Goal: Information Seeking & Learning: Learn about a topic

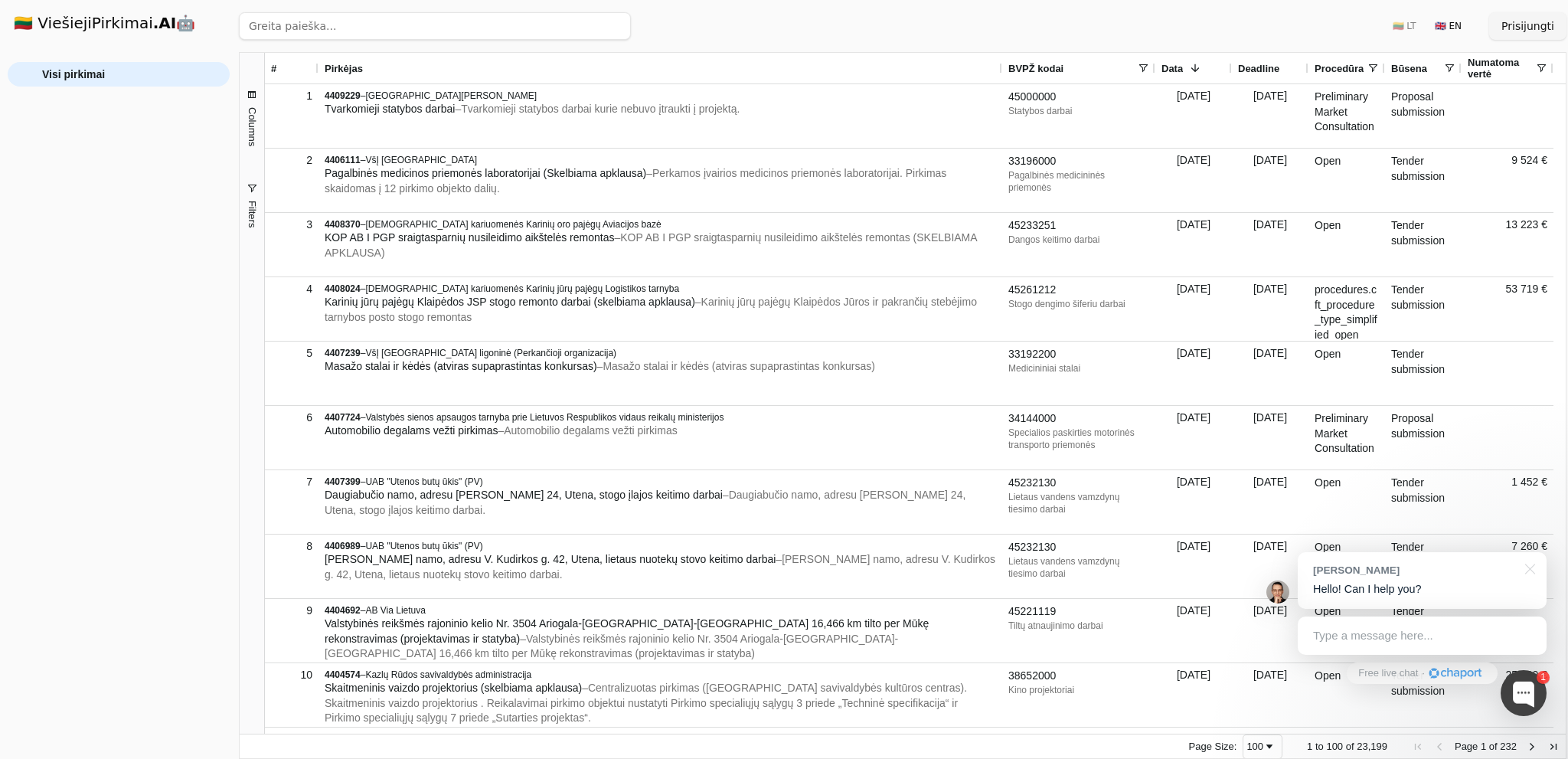
click at [302, 18] on input "search" at bounding box center [435, 26] width 392 height 27
type input "crm"
click at [600, 28] on button "Ieškoti" at bounding box center [601, 26] width 59 height 27
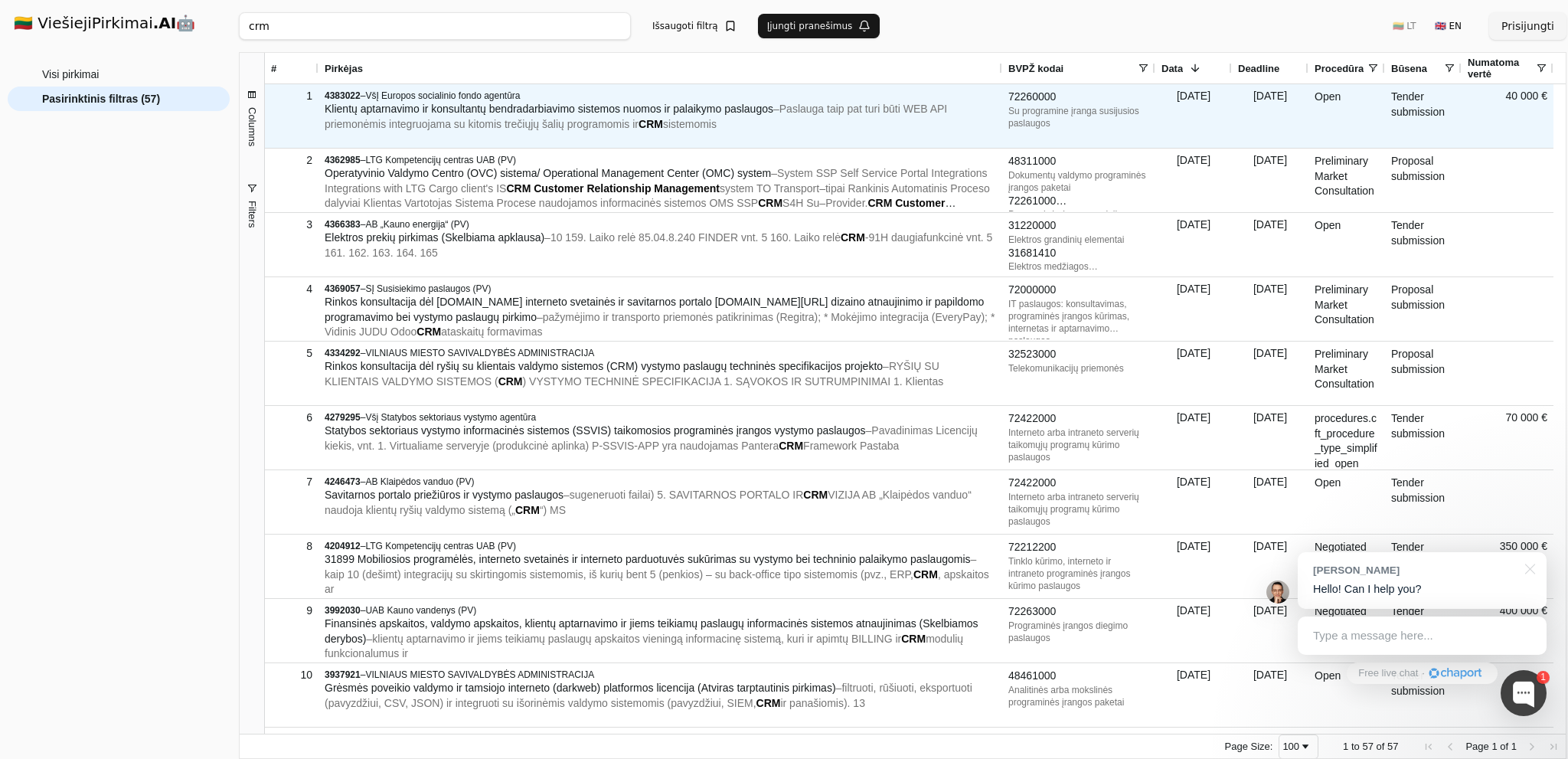
click at [446, 111] on span "Klientų aptarnavimo ir konsultantų bendradarbiavimo sistemos nuomos ir palaikym…" at bounding box center [549, 109] width 448 height 13
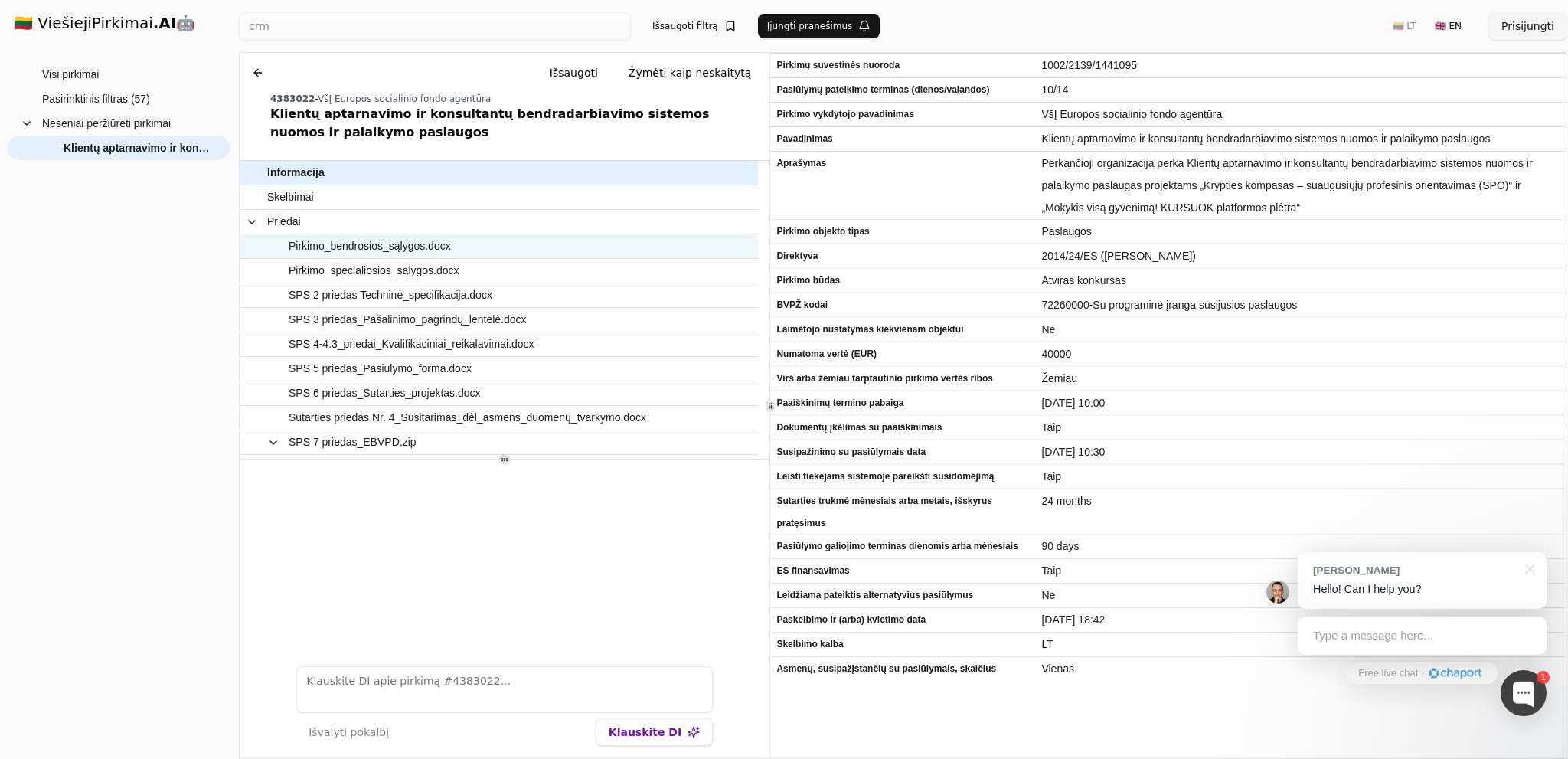
click at [363, 248] on span "Pirkimo_bendrosios_sąlygos.docx" at bounding box center [370, 246] width 163 height 22
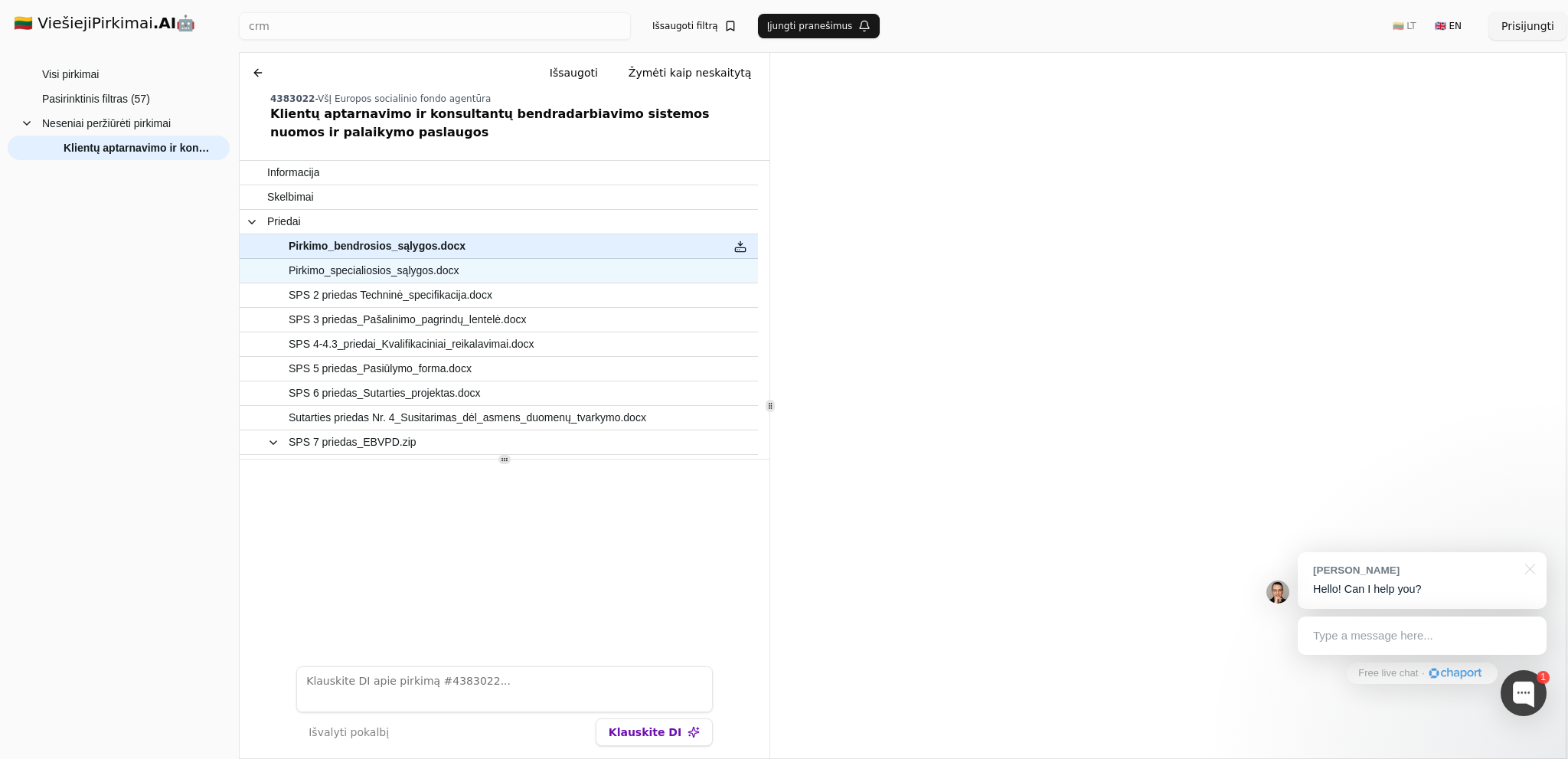
click at [377, 272] on span "Pirkimo_specialiosios_sąlygos.docx" at bounding box center [373, 270] width 171 height 22
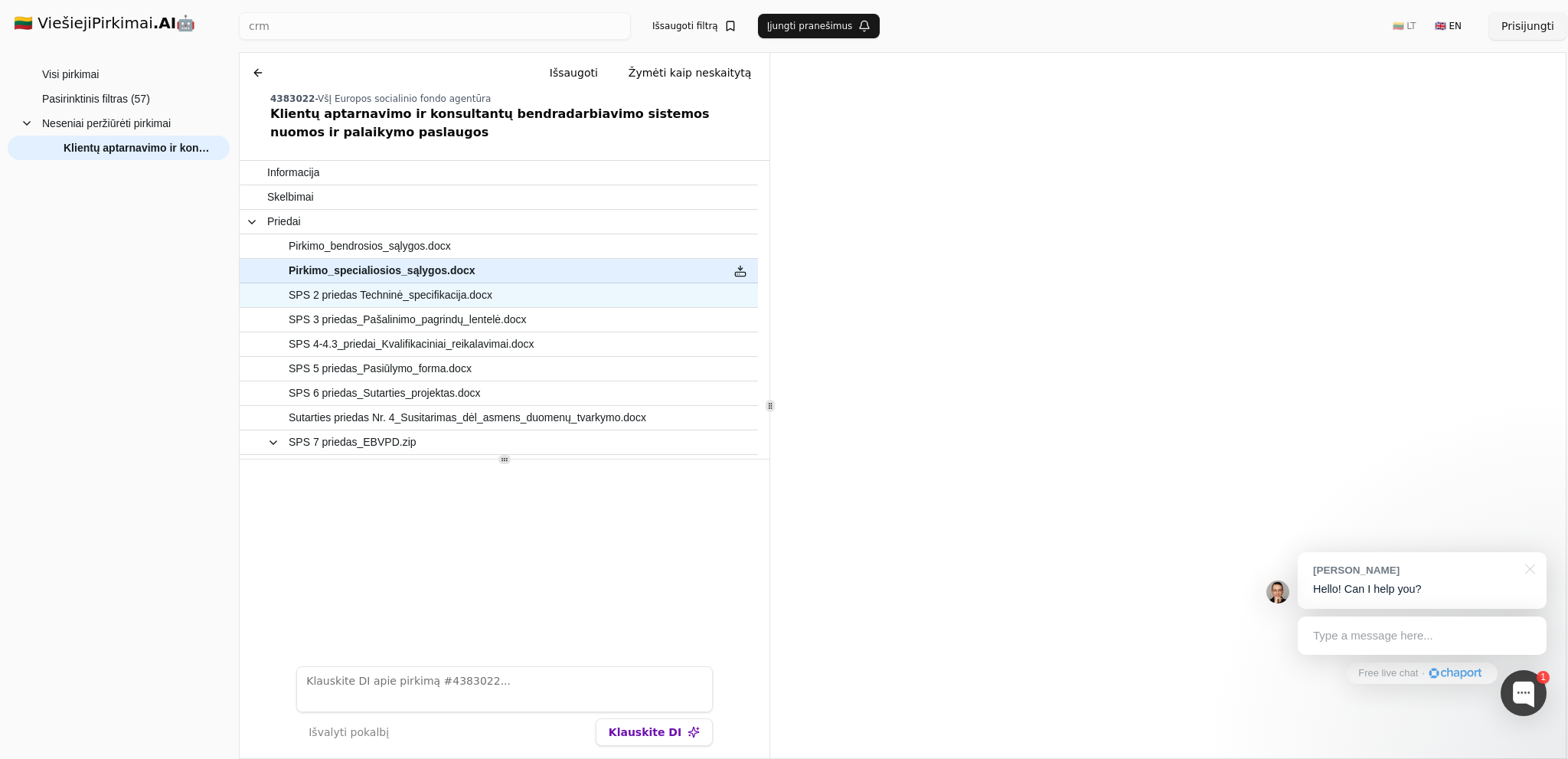
click at [415, 299] on span "SPS 2 priedas Techninė_specifikacija.docx" at bounding box center [390, 295] width 204 height 22
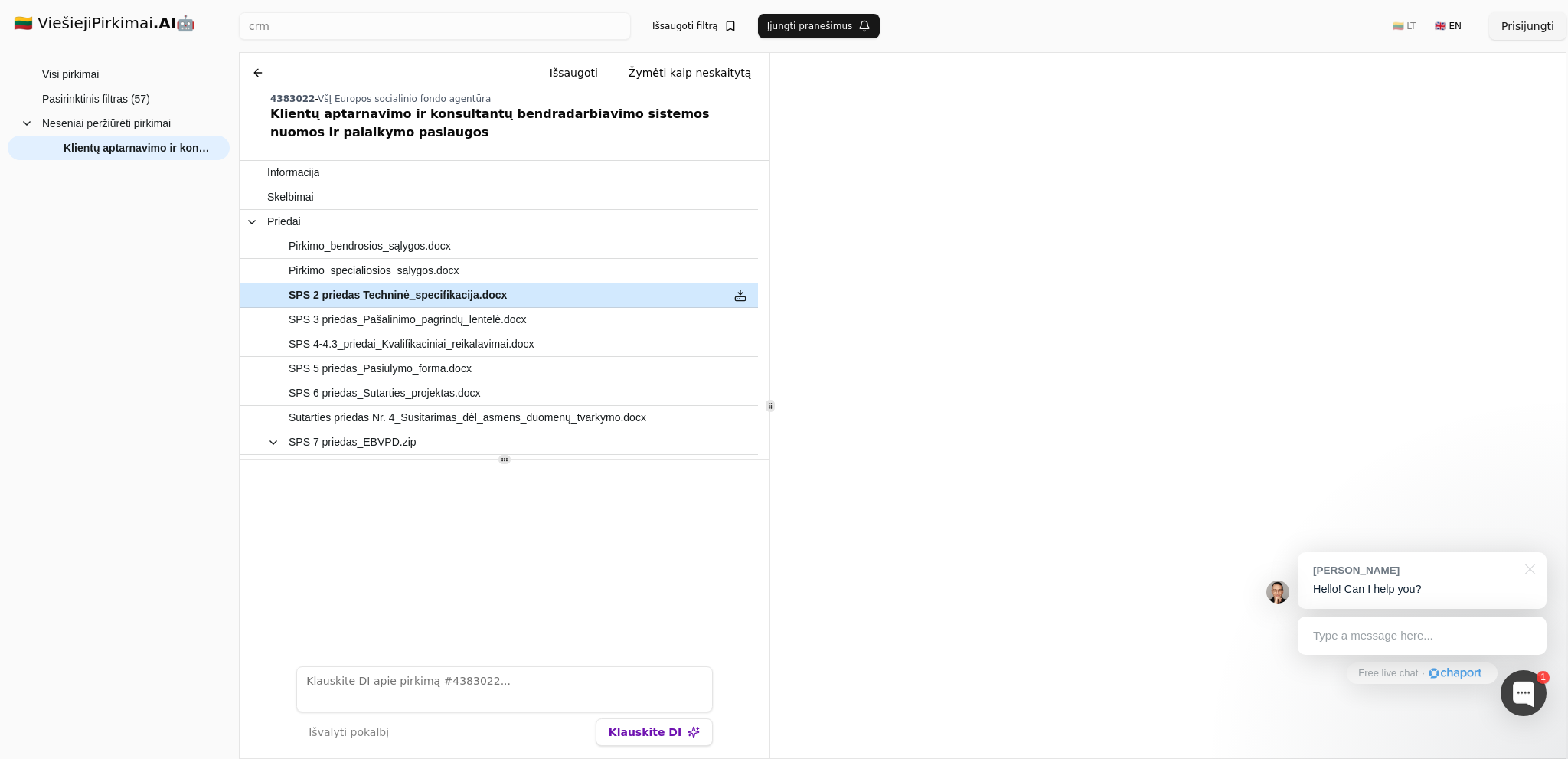
click at [740, 296] on button at bounding box center [740, 295] width 24 height 22
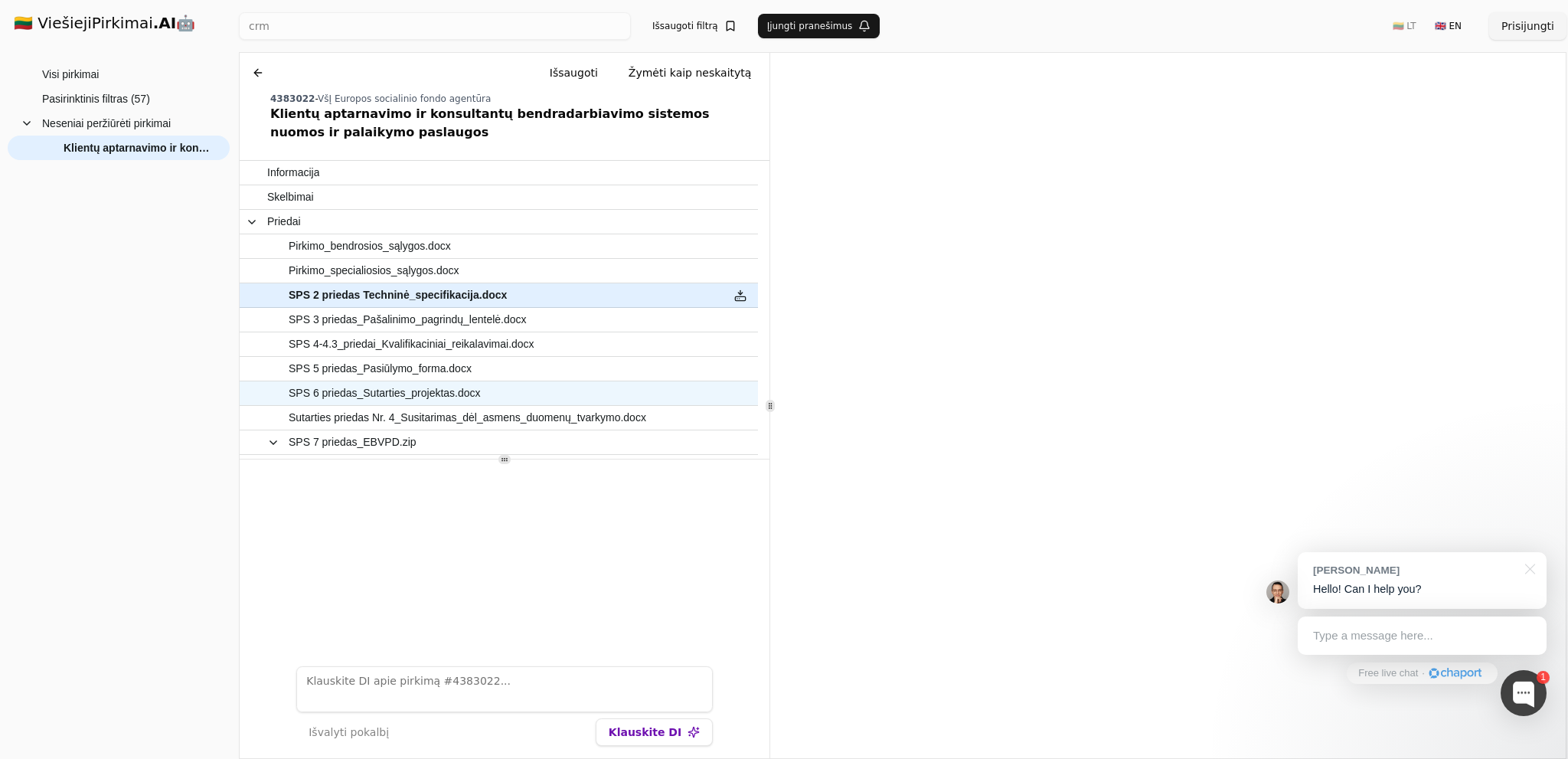
click at [343, 396] on span "SPS 6 priedas_Sutarties_projektas.docx" at bounding box center [384, 393] width 192 height 22
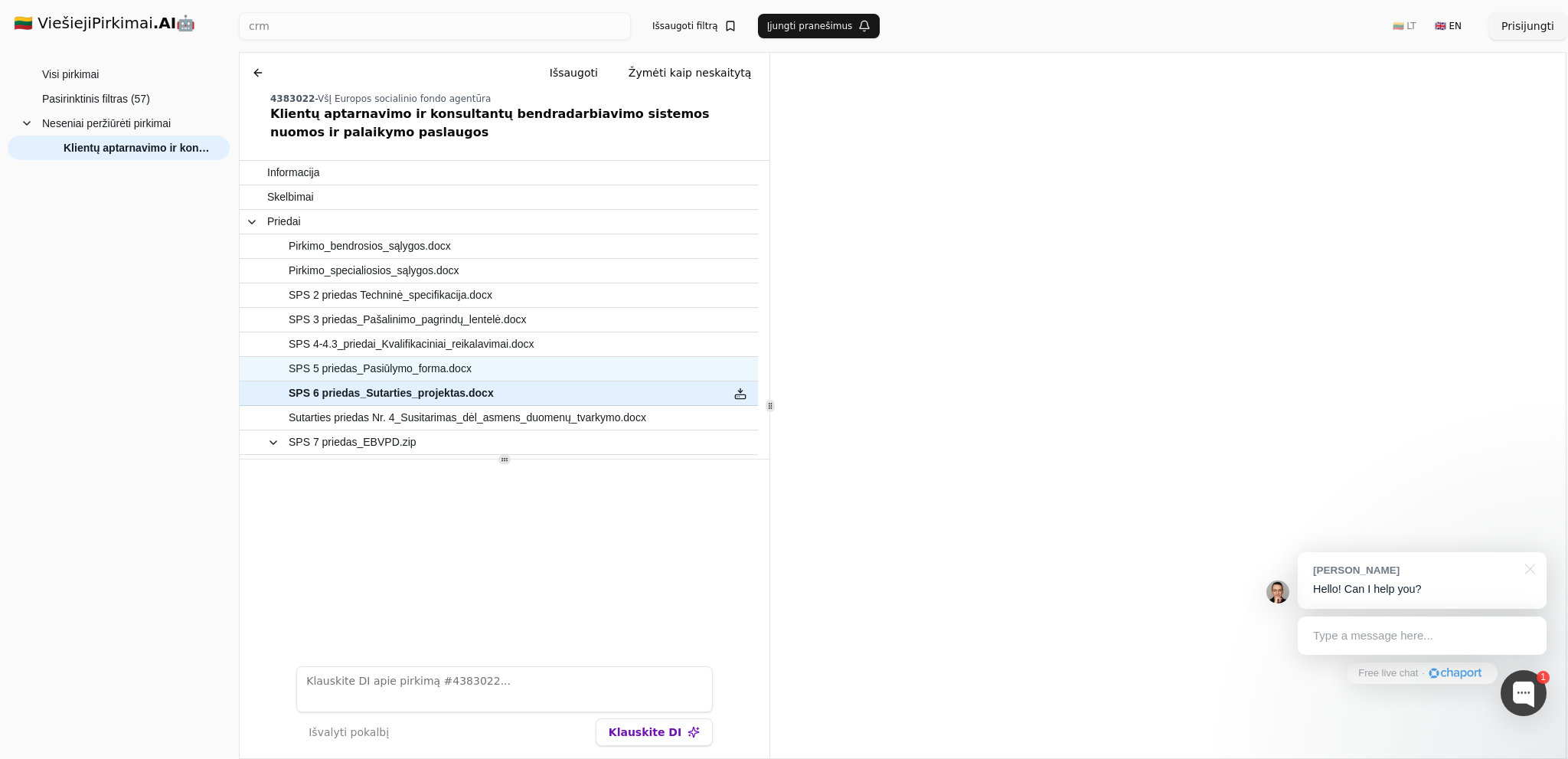
click at [415, 371] on span "SPS 5 priedas_Pasiūlymo_forma.docx" at bounding box center [380, 369] width 183 height 22
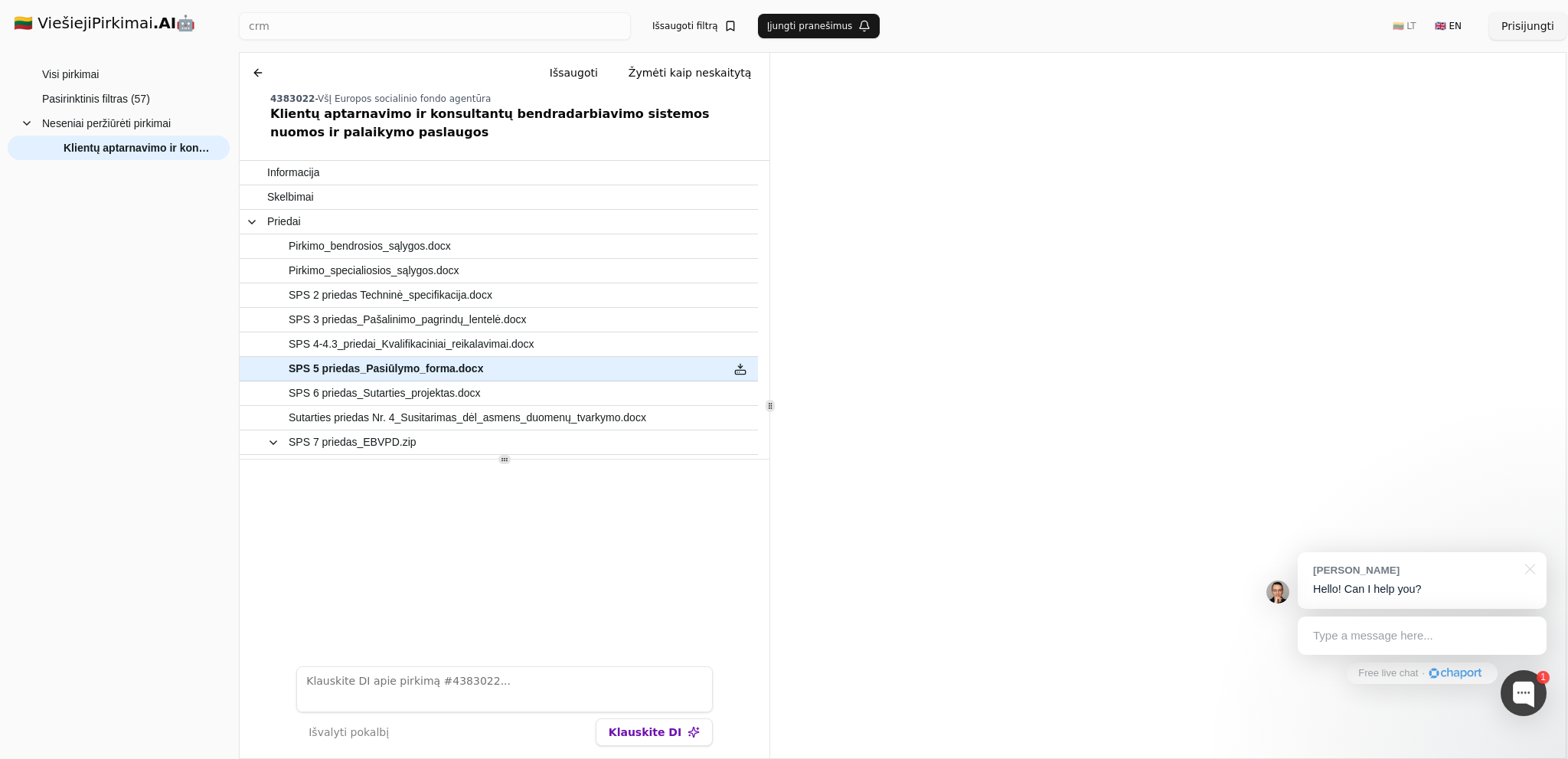
click at [354, 678] on textarea at bounding box center [504, 689] width 416 height 46
type textarea "ar atitinka Salesforce numatomo pirkimo salygoms"
click at [648, 726] on button "Klauskite DI" at bounding box center [654, 732] width 117 height 27
